Goal: Navigation & Orientation: Find specific page/section

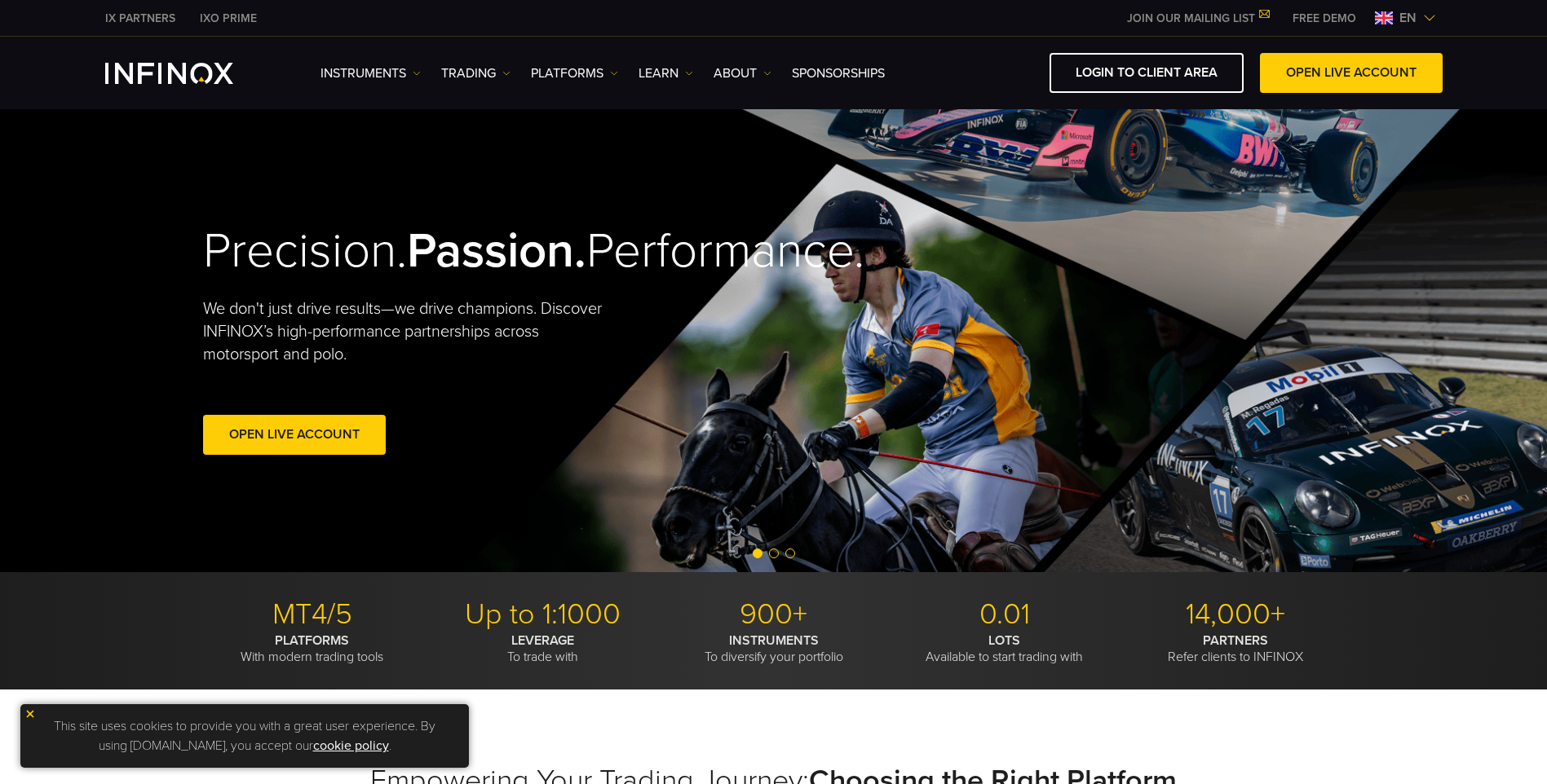
click at [1384, 21] on img at bounding box center [1384, 18] width 18 height 13
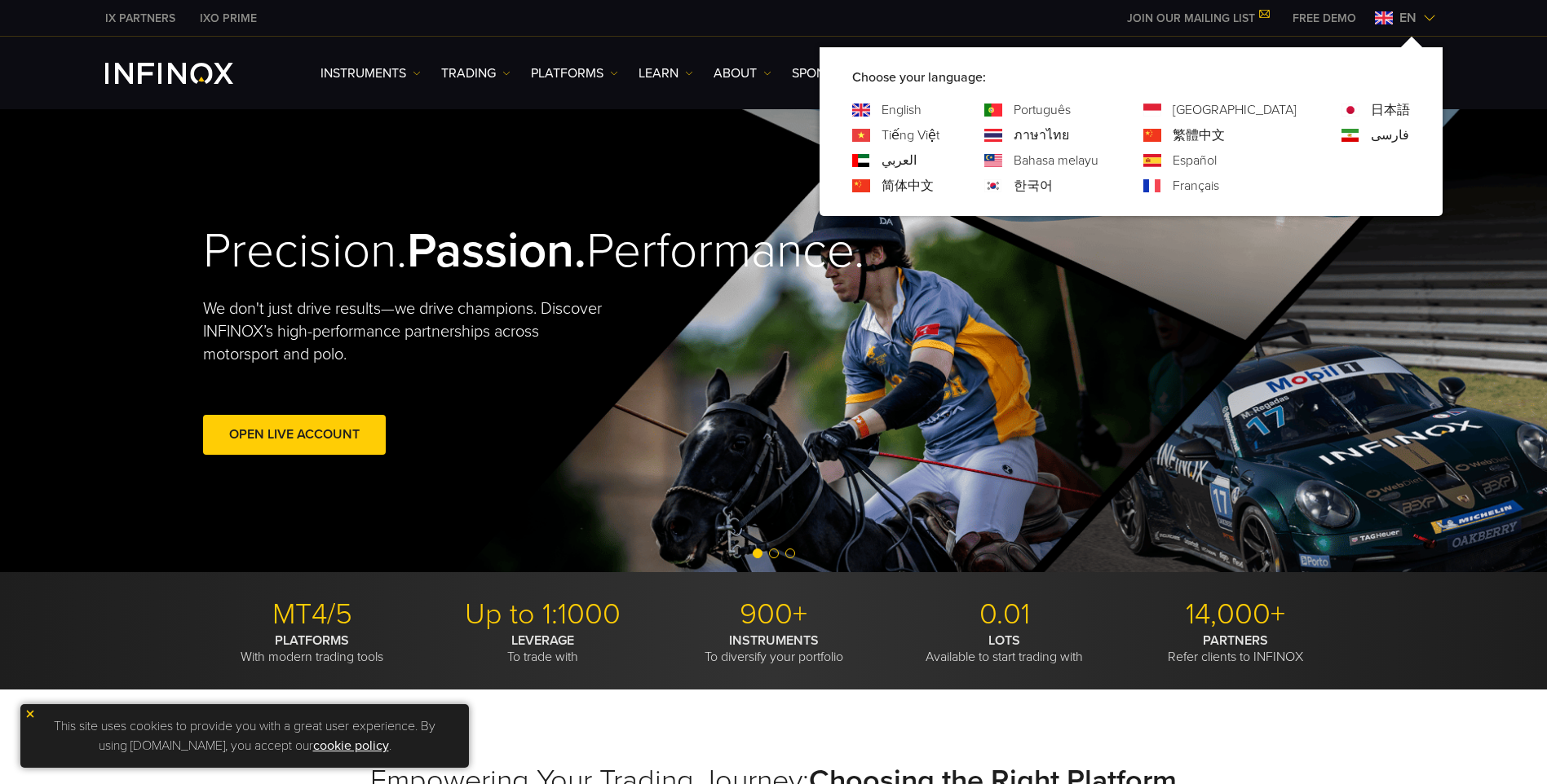
click at [1053, 188] on link "한국어" at bounding box center [1033, 186] width 40 height 20
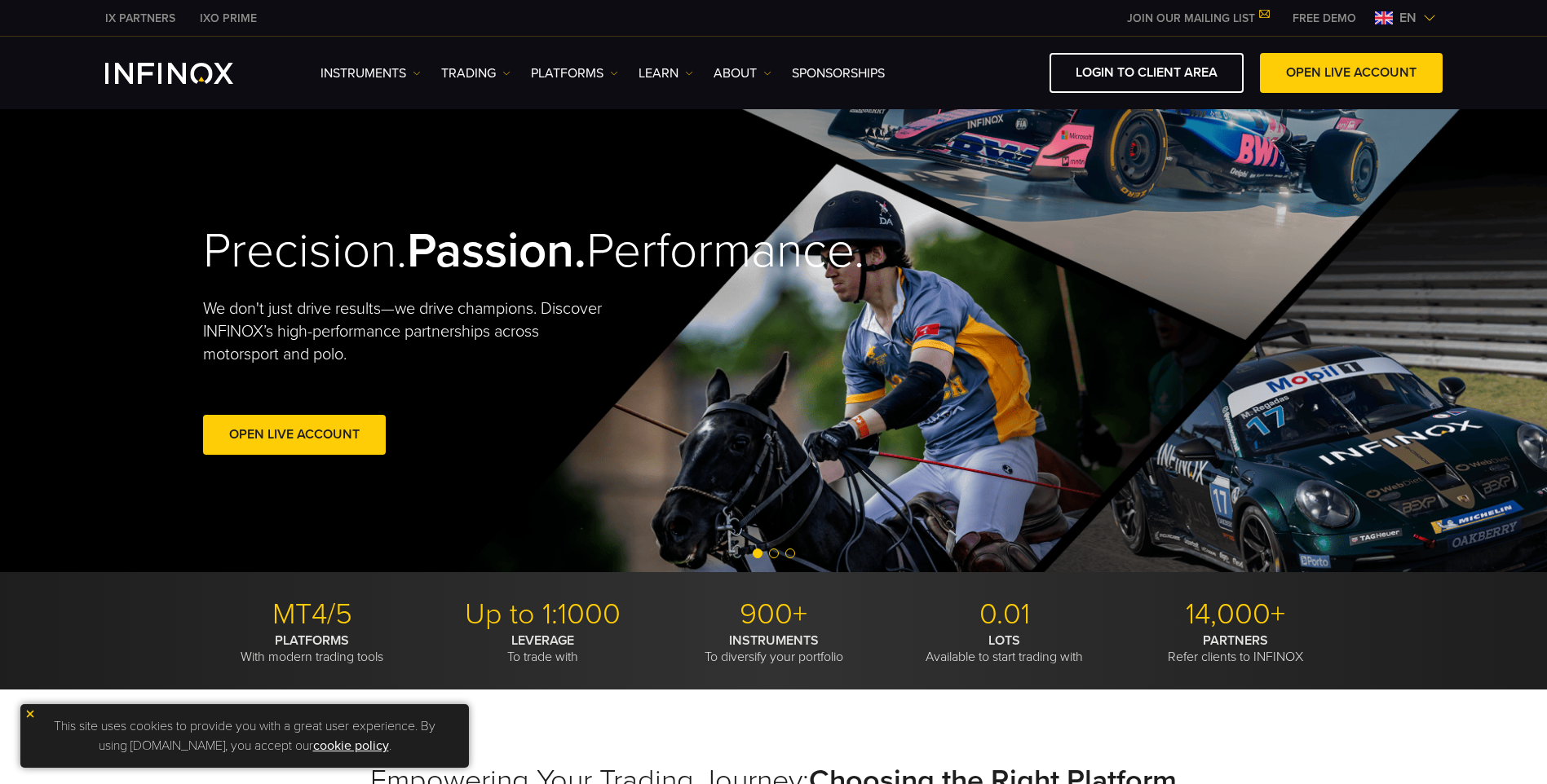
click at [1402, 21] on span "en" at bounding box center [1407, 18] width 30 height 20
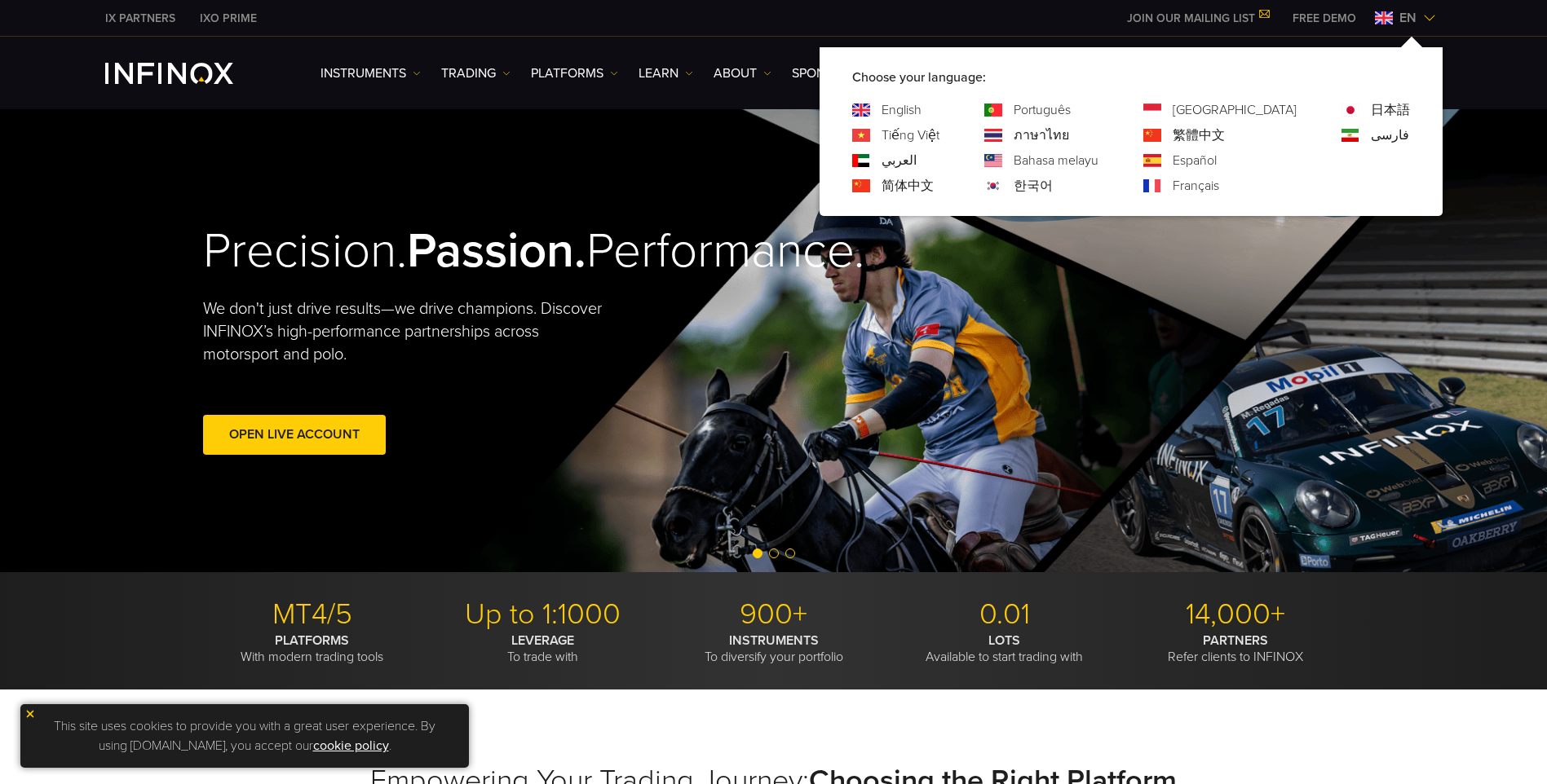
click at [1053, 184] on link "한국어" at bounding box center [1033, 186] width 40 height 20
